Goal: Task Accomplishment & Management: Manage account settings

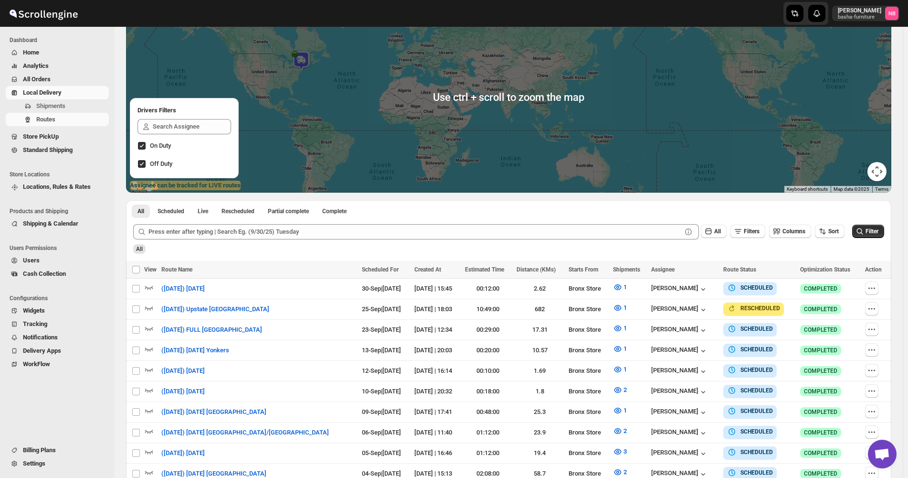
scroll to position [96, 0]
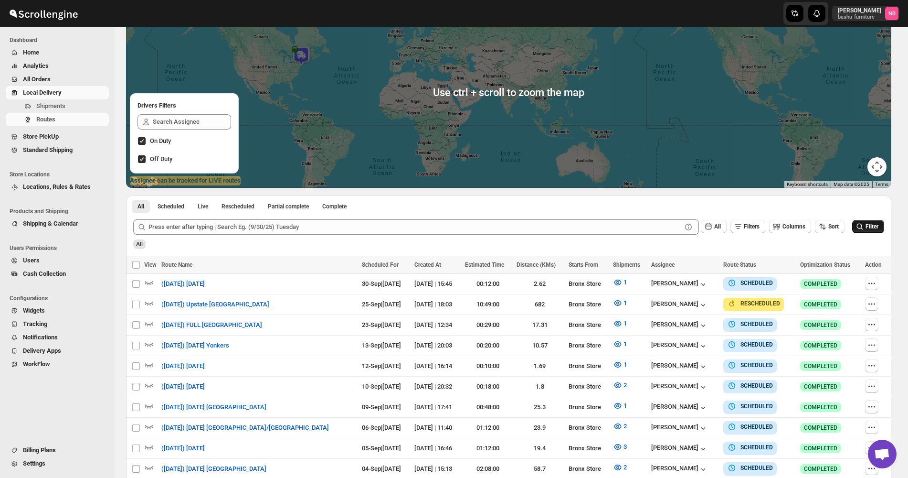
click at [879, 227] on span "Filter" at bounding box center [872, 226] width 13 height 7
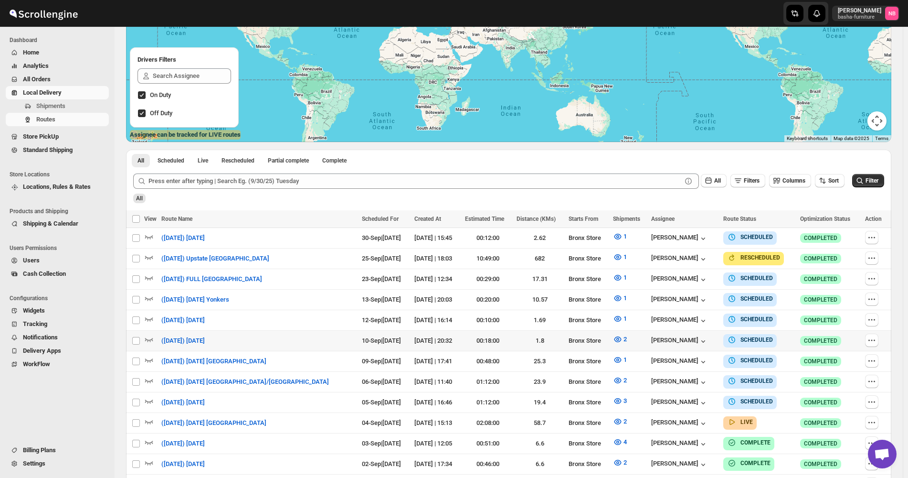
scroll to position [239, 0]
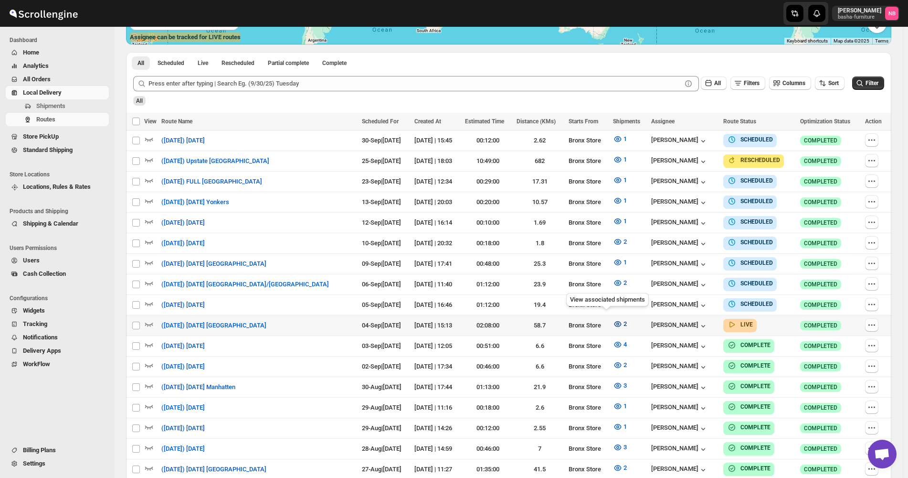
click at [616, 322] on icon "button" at bounding box center [617, 323] width 3 height 3
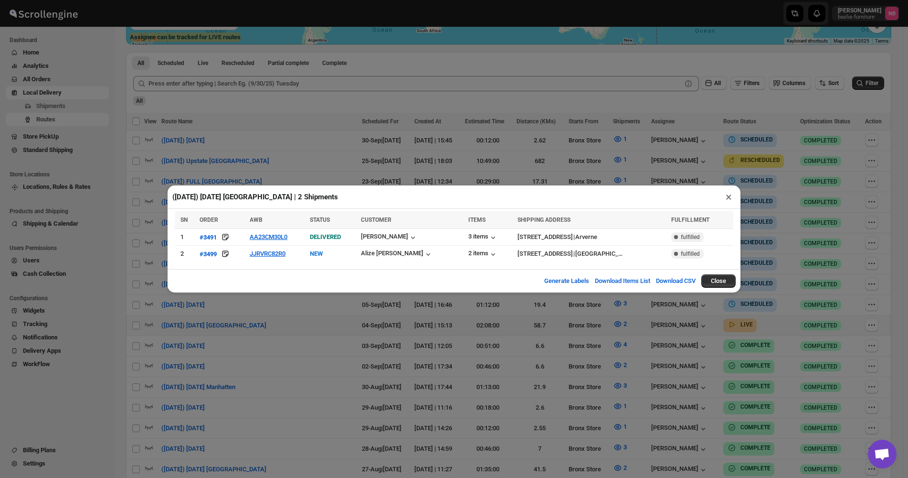
click at [231, 106] on div "([DATE]) [DATE] [GEOGRAPHIC_DATA] | 2 Shipments × SN ORDER AWB STATUS CUSTOMER …" at bounding box center [454, 239] width 908 height 478
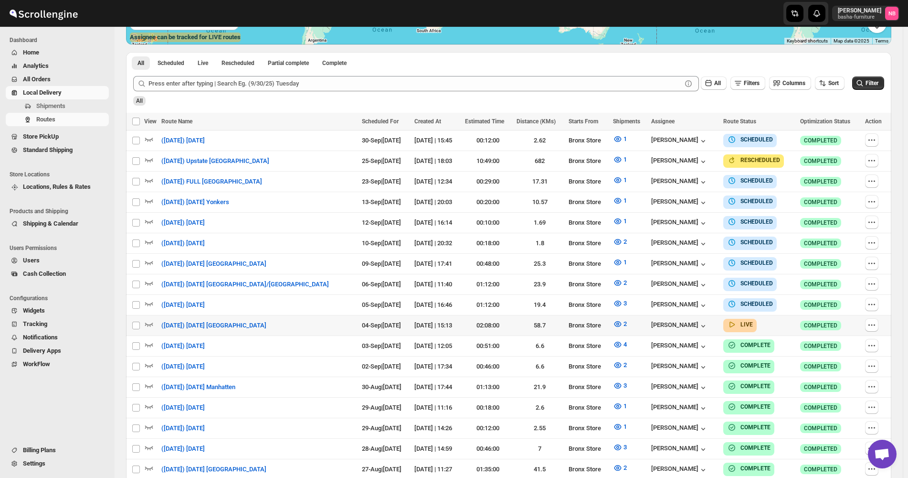
click at [92, 83] on span "All Orders" at bounding box center [65, 79] width 84 height 10
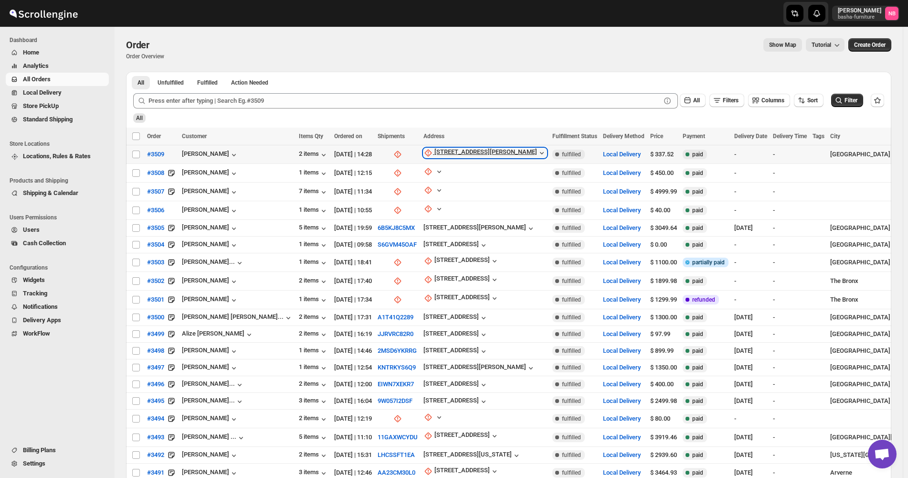
click at [435, 149] on div "[STREET_ADDRESS][PERSON_NAME]" at bounding box center [486, 153] width 103 height 10
click at [419, 194] on button "Request customer" at bounding box center [425, 187] width 68 height 15
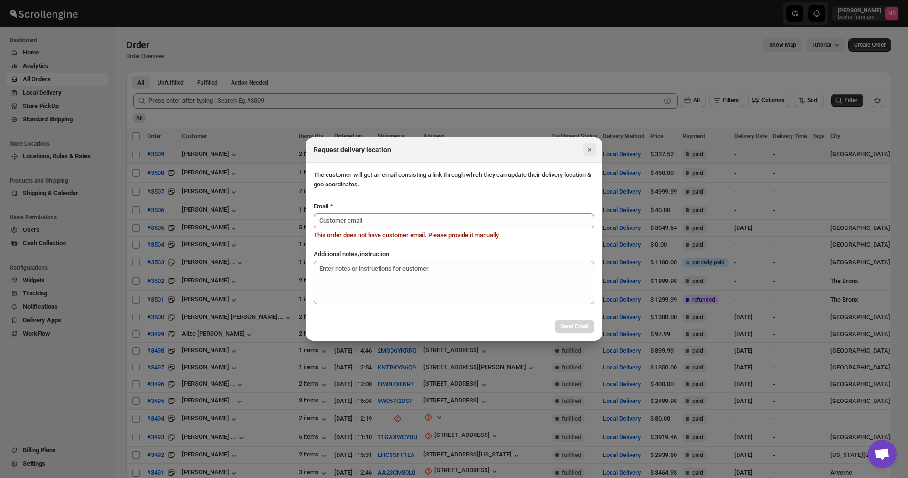
click at [585, 148] on icon "Close" at bounding box center [590, 150] width 10 height 10
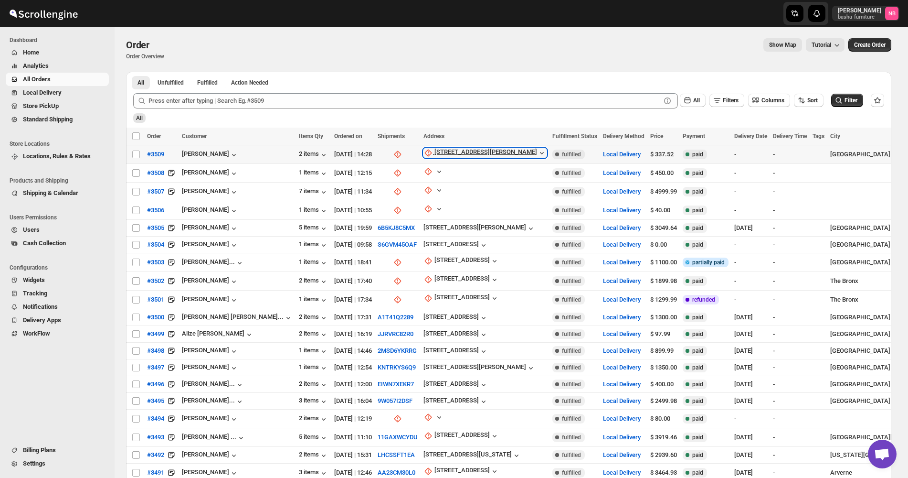
click at [537, 153] on icon "button" at bounding box center [542, 153] width 10 height 10
click at [423, 205] on span "Update manually" at bounding box center [428, 204] width 45 height 7
select select "US"
select select "[US_STATE]"
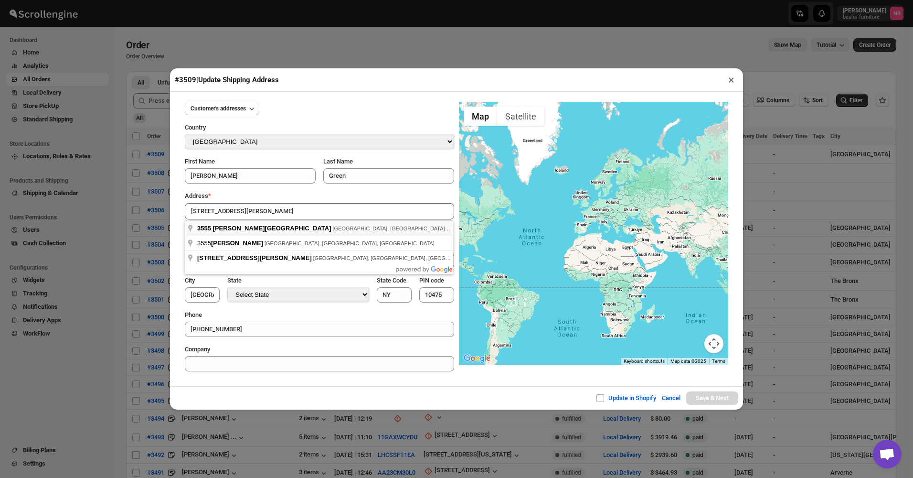
type input "[STREET_ADDRESS][PERSON_NAME]"
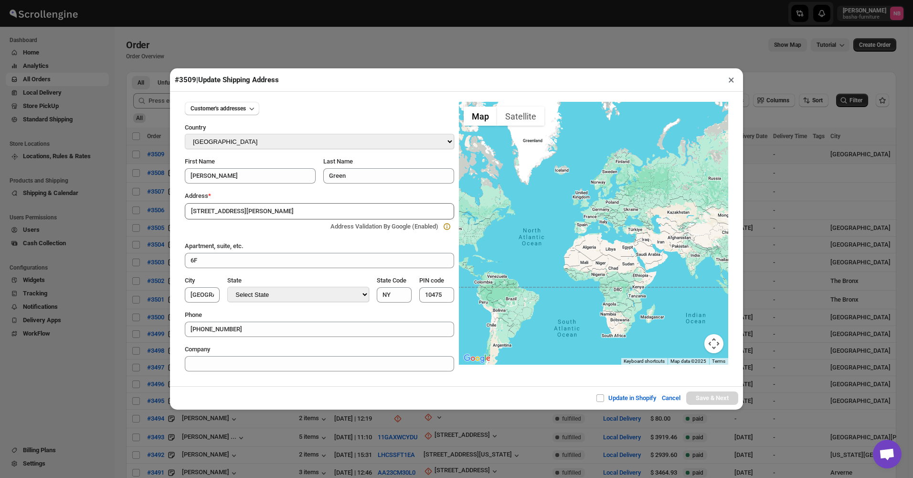
type input "[GEOGRAPHIC_DATA]"
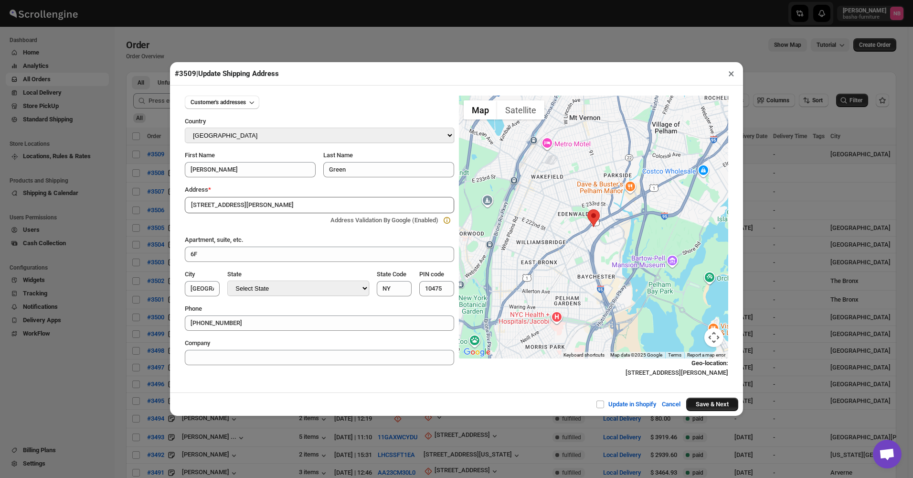
click at [716, 405] on button "Save & Next" at bounding box center [712, 403] width 52 height 13
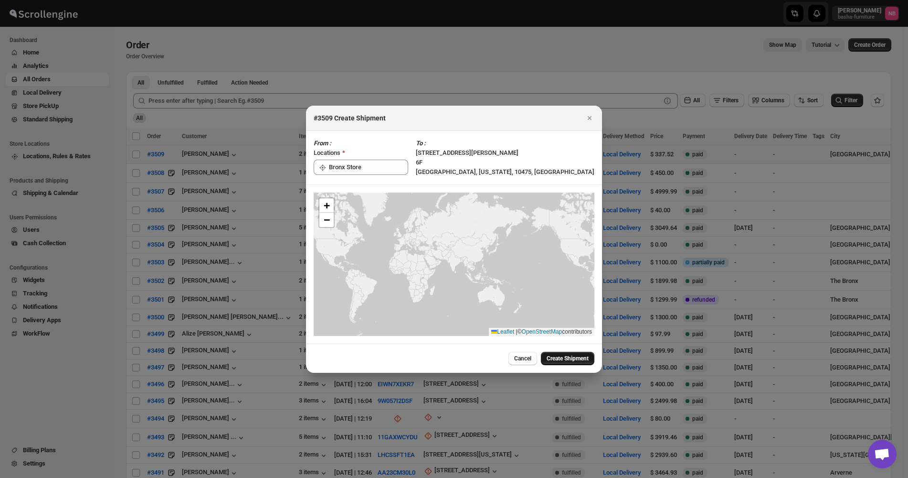
click at [573, 360] on span "Create Shipment" at bounding box center [568, 358] width 42 height 8
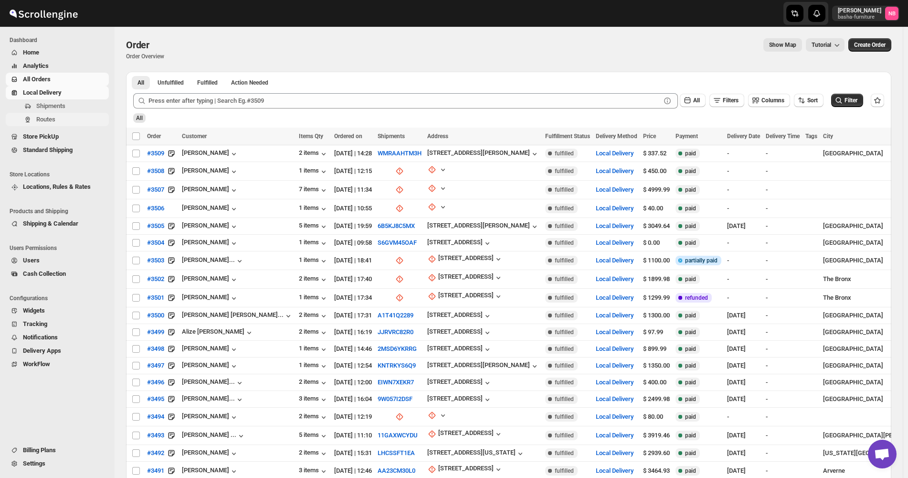
click at [50, 121] on span "Routes" at bounding box center [45, 119] width 19 height 7
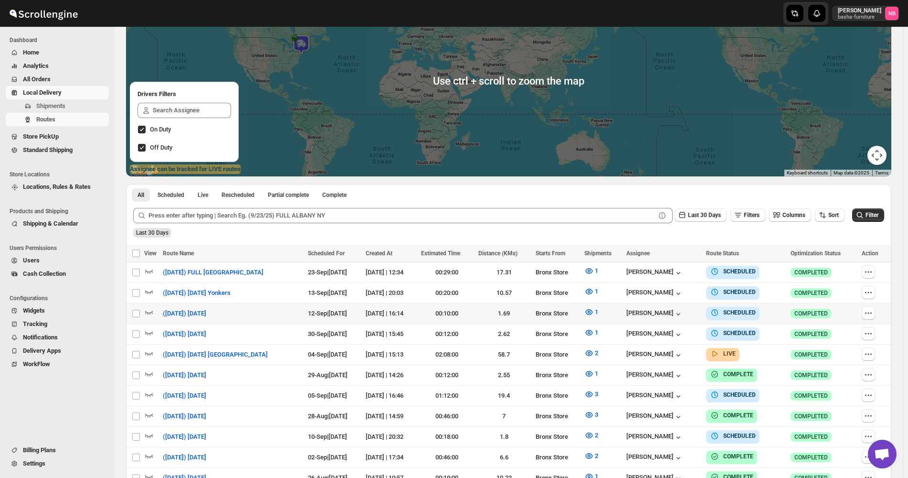
scroll to position [191, 0]
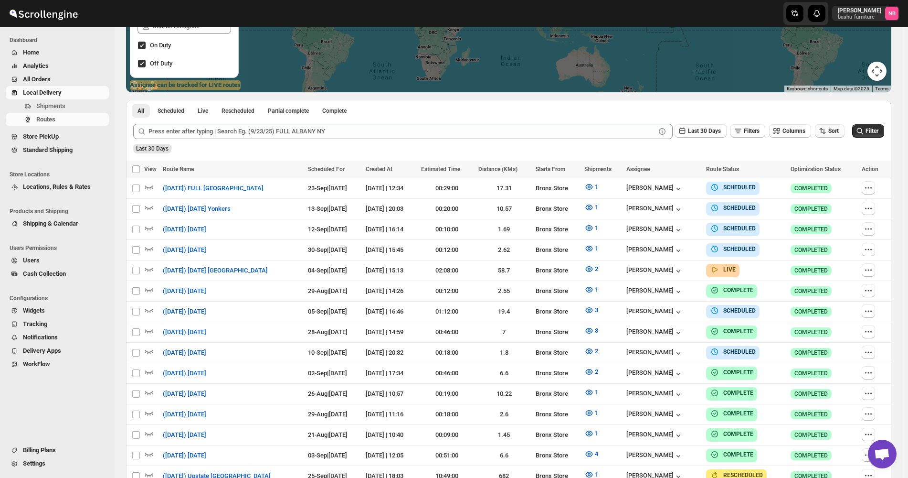
click at [834, 135] on button "Sort" at bounding box center [830, 130] width 30 height 13
click at [823, 175] on button "Due Date" at bounding box center [832, 182] width 58 height 15
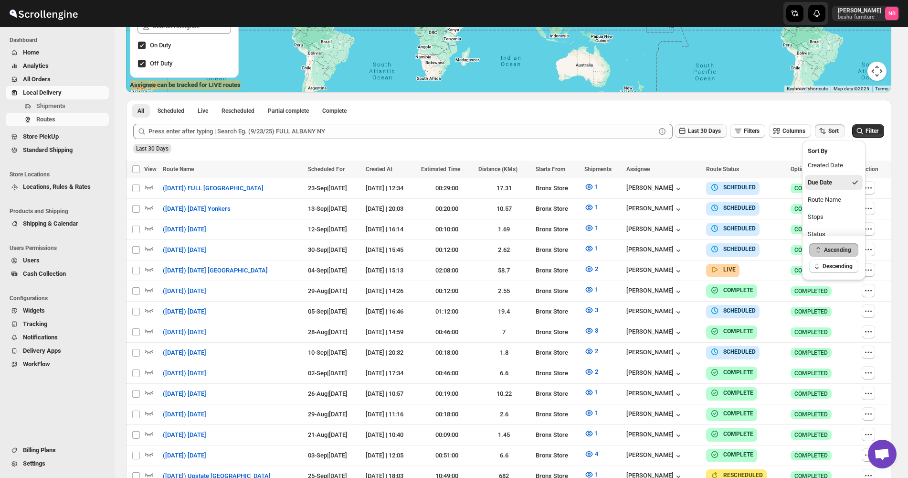
click at [710, 132] on span "Last 30 Days" at bounding box center [704, 131] width 33 height 7
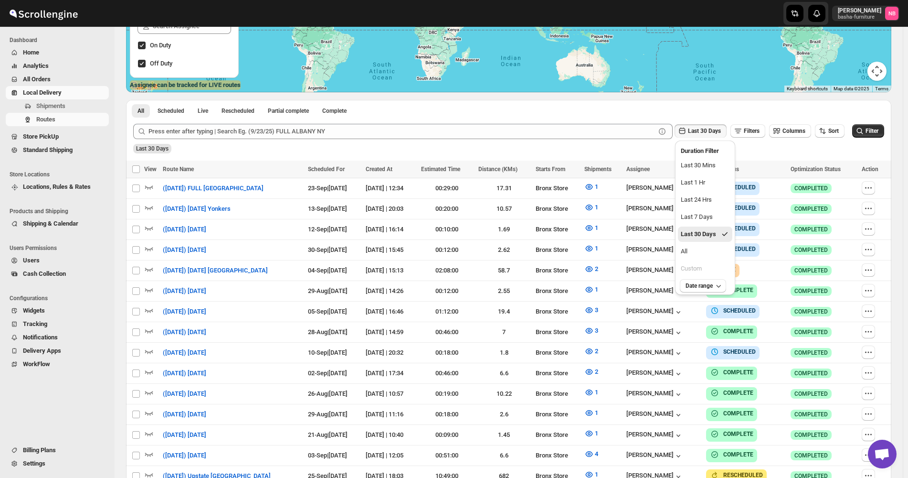
click at [696, 249] on button "All" at bounding box center [705, 251] width 54 height 15
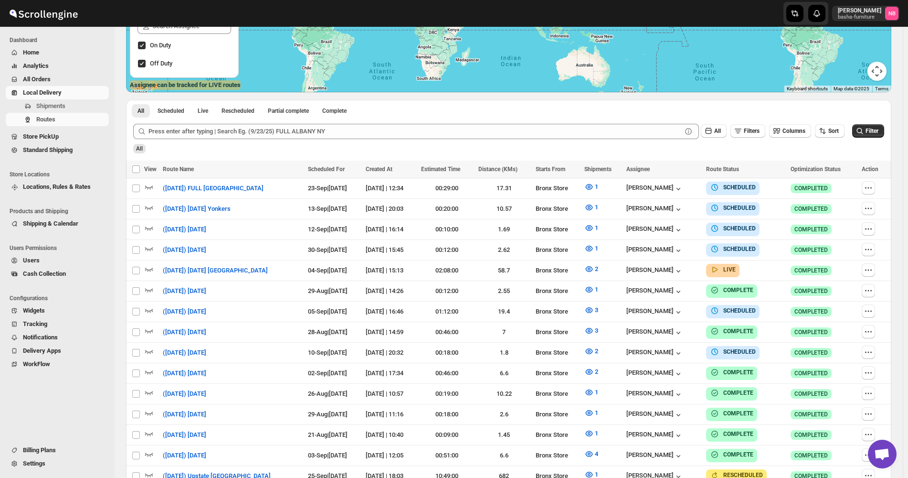
click at [865, 127] on icon "submit" at bounding box center [860, 131] width 10 height 10
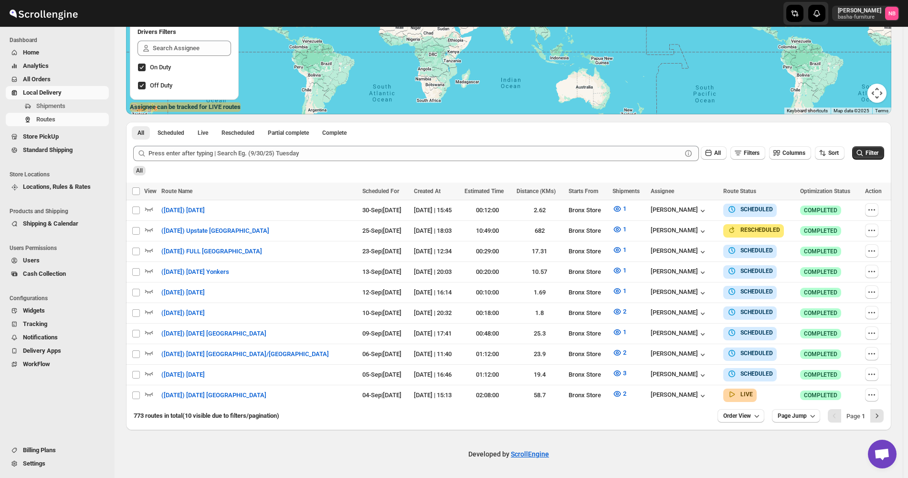
scroll to position [164, 0]
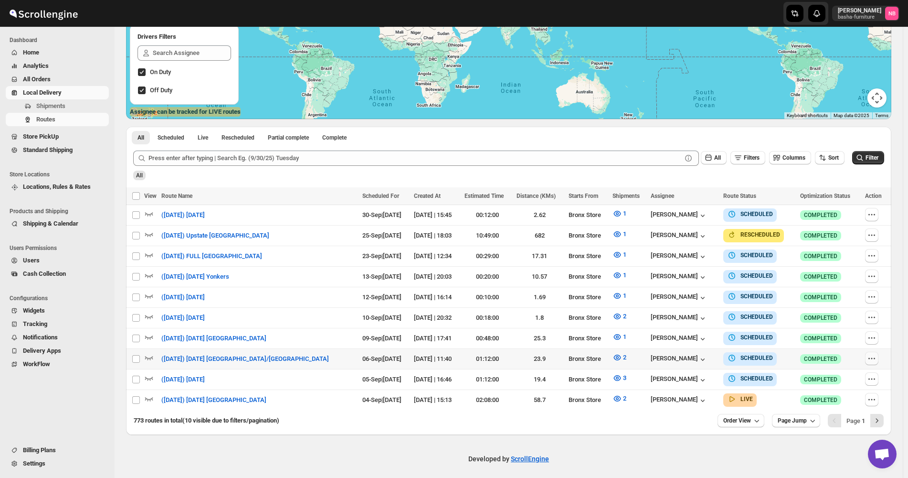
click at [871, 356] on icon "button" at bounding box center [872, 358] width 10 height 10
checkbox input "true"
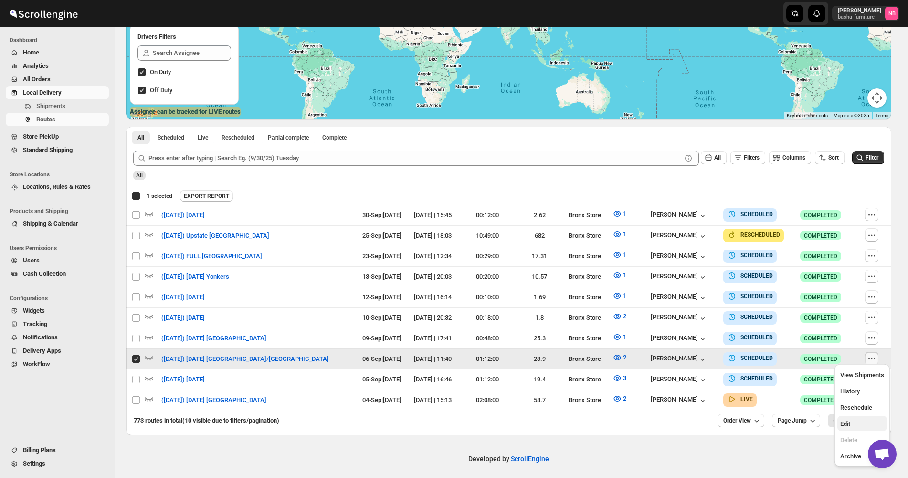
click at [853, 419] on span "Edit" at bounding box center [862, 424] width 44 height 10
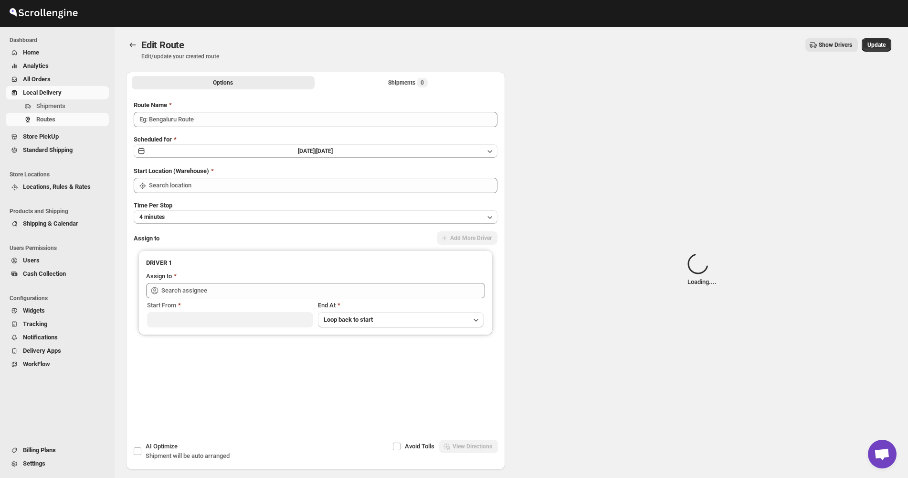
type input "([DATE]) [DATE] [GEOGRAPHIC_DATA]/[GEOGRAPHIC_DATA]"
type input "Bronx Store"
type input "[PERSON_NAME] ([EMAIL_ADDRESS][DOMAIN_NAME])"
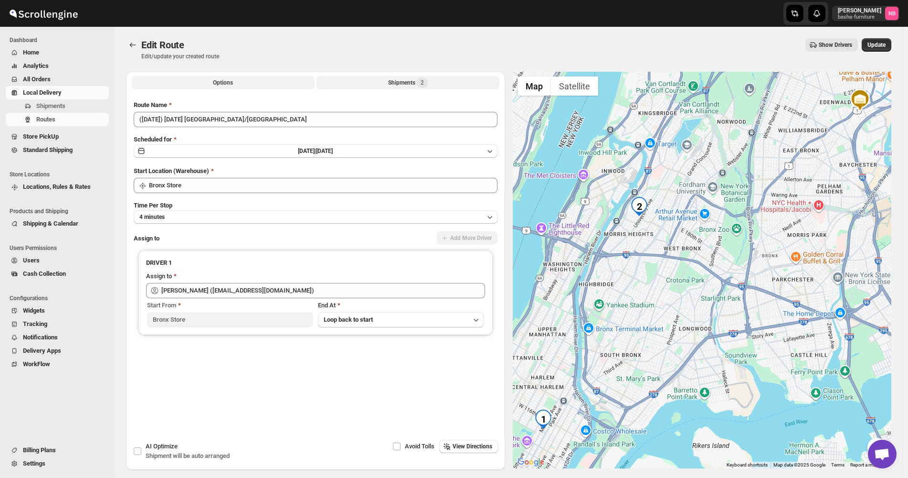
click at [371, 82] on button "Shipments 2" at bounding box center [408, 82] width 183 height 13
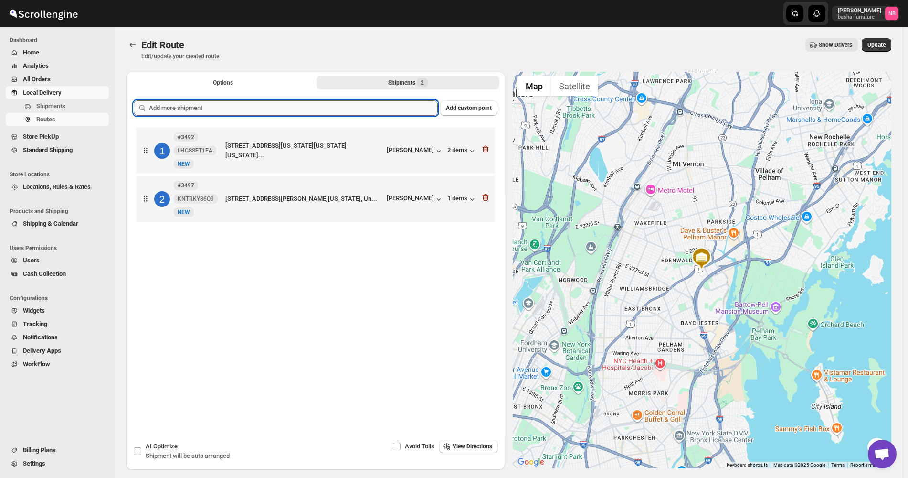
click at [345, 113] on input "text" at bounding box center [293, 107] width 289 height 15
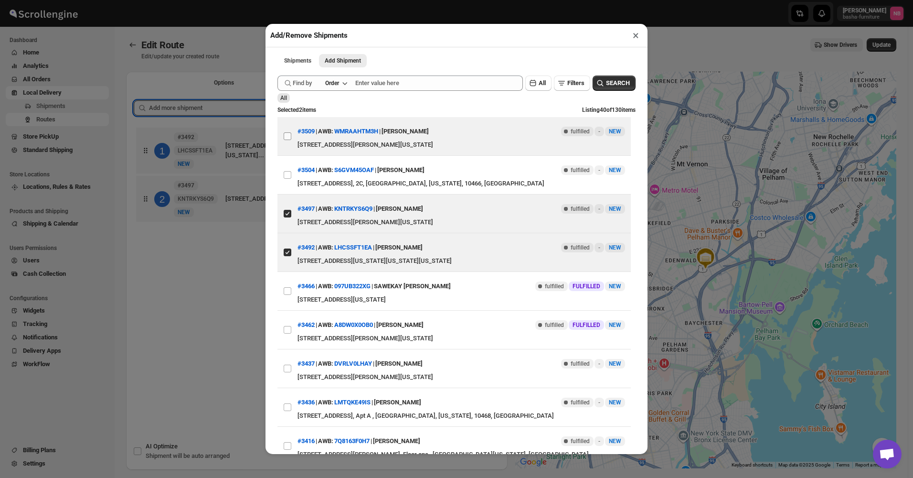
click at [287, 138] on input "View details for 68b9e493460e7d7809205e53" at bounding box center [288, 136] width 8 height 8
checkbox input "true"
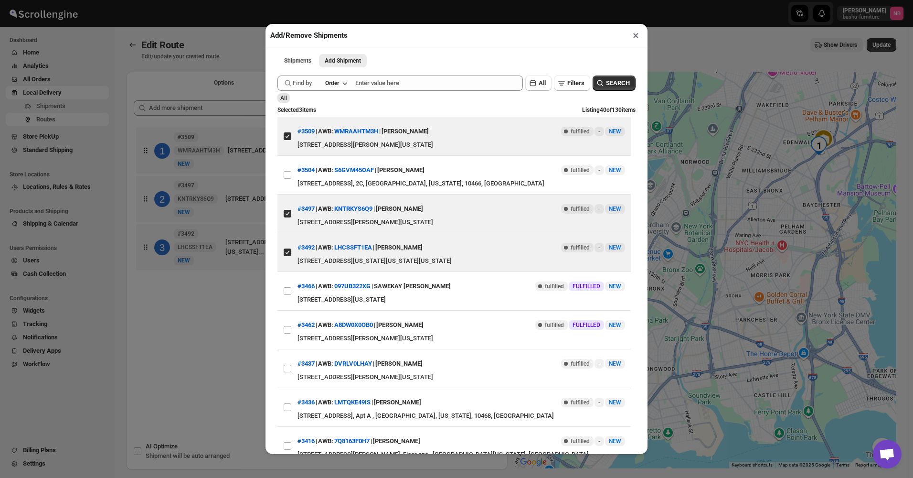
click at [234, 297] on div "Add/Remove Shipments × Shipments Add Shipment More views Shipments Add Shipment…" at bounding box center [456, 239] width 913 height 478
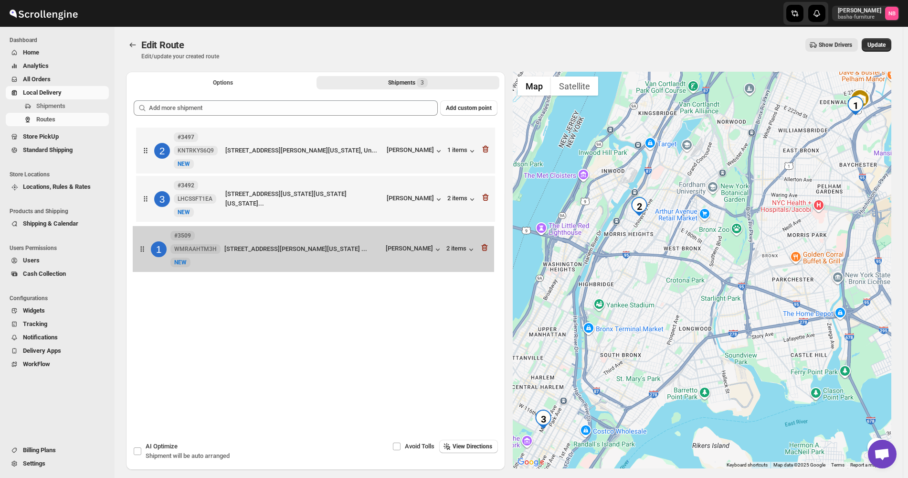
drag, startPoint x: 369, startPoint y: 214, endPoint x: 370, endPoint y: 257, distance: 43.0
click at [370, 257] on div "1 #3509 WMRAAHTM3H New NEW [STREET_ADDRESS][PERSON_NAME][US_STATE], United ... …" at bounding box center [316, 199] width 364 height 149
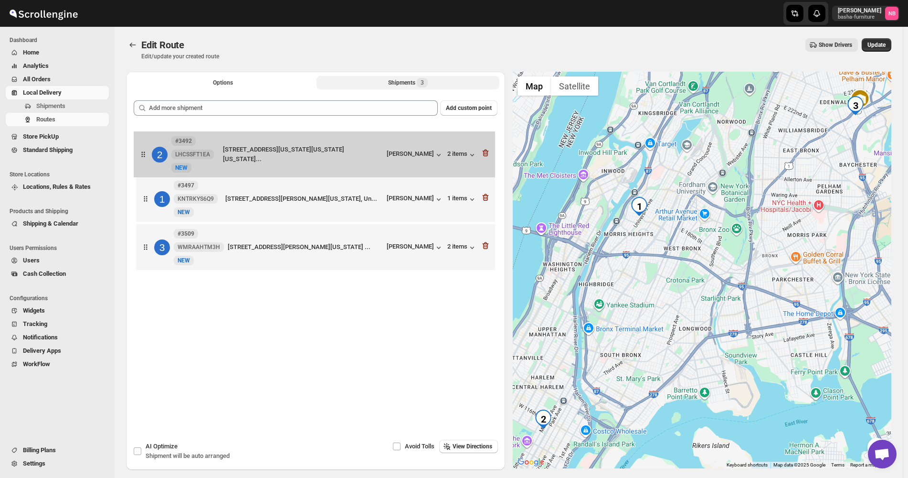
drag, startPoint x: 367, startPoint y: 200, endPoint x: 364, endPoint y: 149, distance: 50.7
click at [364, 152] on div "1 #3497 KNTRKYS6Q9 New [GEOGRAPHIC_DATA][STREET_ADDRESS][PERSON_NAME][US_STATE]…" at bounding box center [316, 199] width 364 height 149
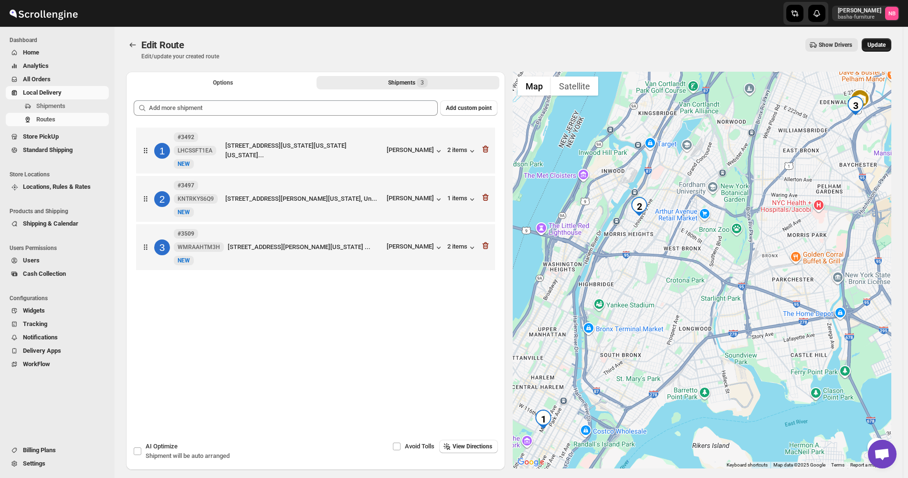
click at [881, 46] on span "Update" at bounding box center [877, 45] width 18 height 8
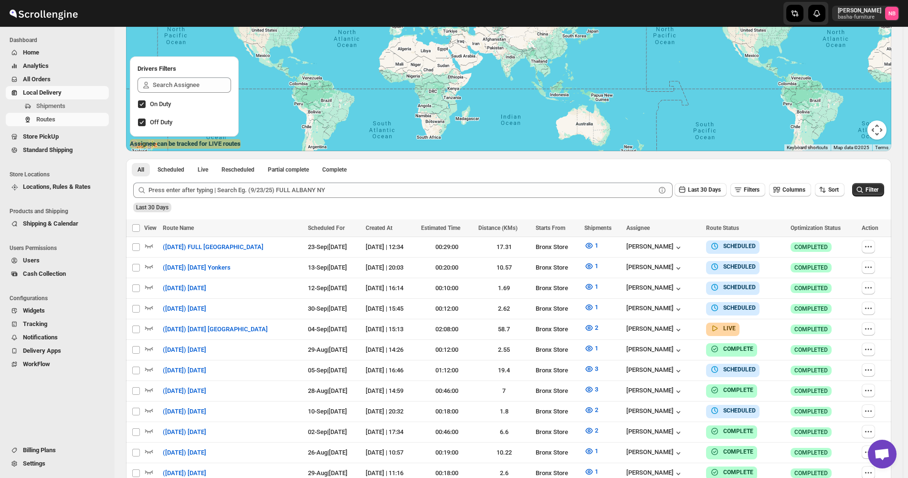
scroll to position [191, 0]
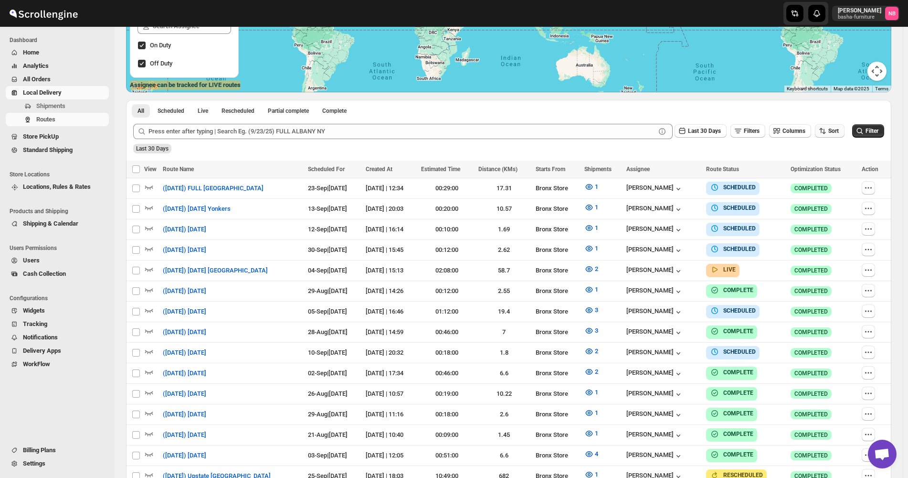
click at [822, 135] on icon "button" at bounding box center [823, 131] width 10 height 10
click at [819, 177] on button "Due Date" at bounding box center [832, 182] width 58 height 15
click at [712, 133] on span "Last 30 Days" at bounding box center [704, 131] width 33 height 7
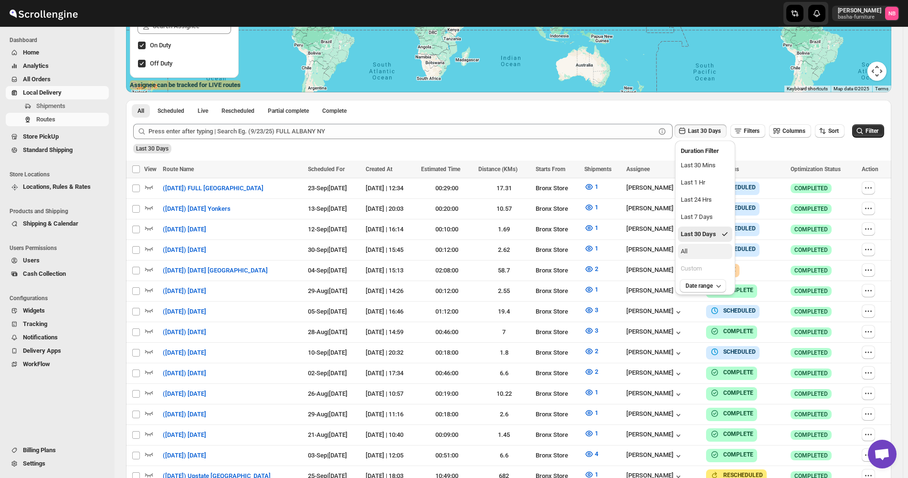
click at [708, 244] on button "All" at bounding box center [705, 251] width 54 height 15
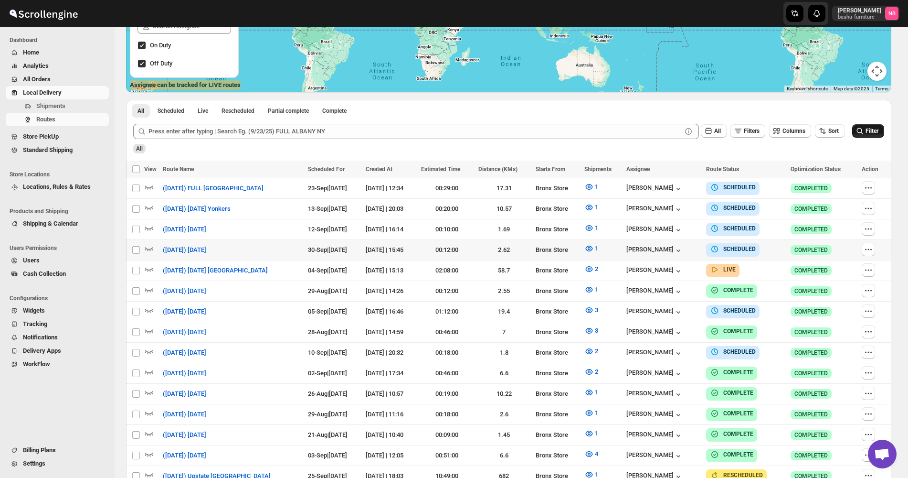
click at [859, 128] on button "Filter" at bounding box center [868, 130] width 32 height 13
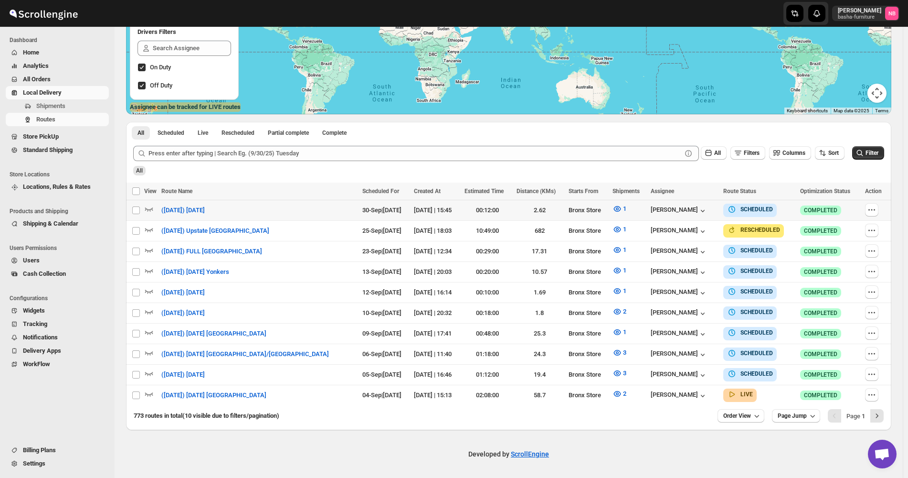
scroll to position [164, 0]
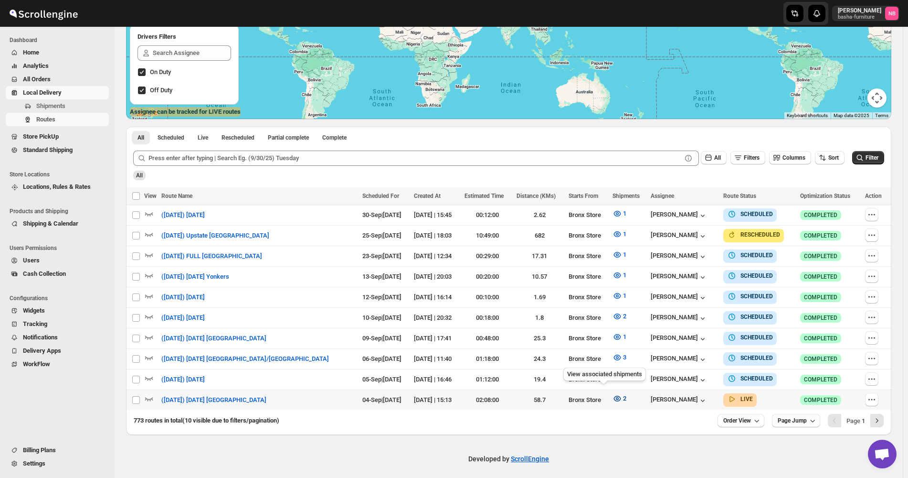
click at [607, 400] on button "2" at bounding box center [619, 398] width 25 height 15
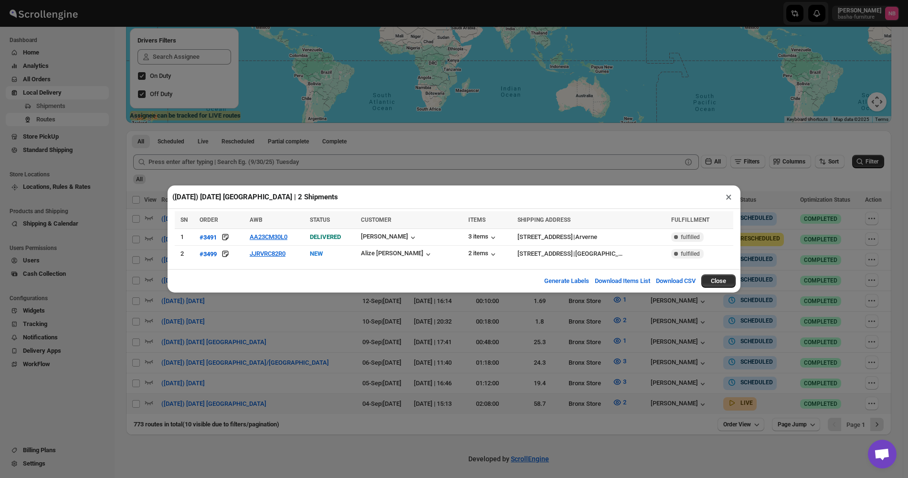
click at [278, 319] on div "([DATE]) [DATE] [GEOGRAPHIC_DATA] | 2 Shipments × SN ORDER AWB STATUS CUSTOMER …" at bounding box center [454, 239] width 908 height 478
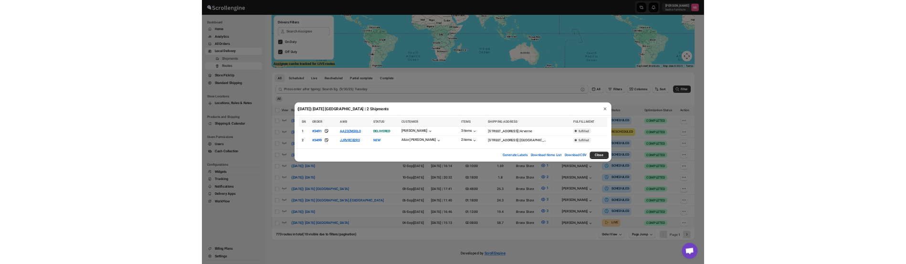
scroll to position [164, 0]
